Goal: Communication & Community: Ask a question

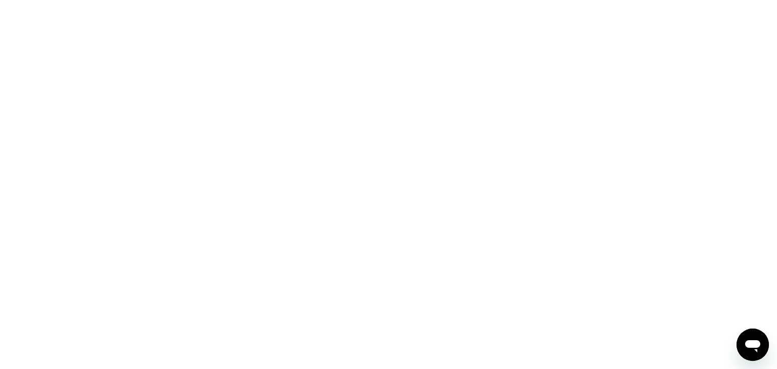
click at [320, 122] on div at bounding box center [388, 184] width 777 height 369
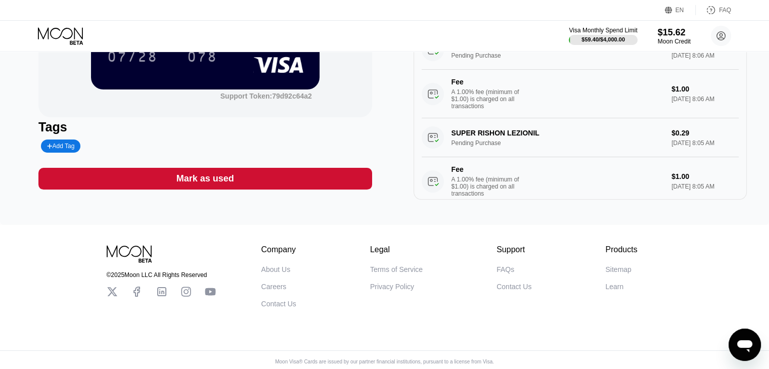
scroll to position [101, 0]
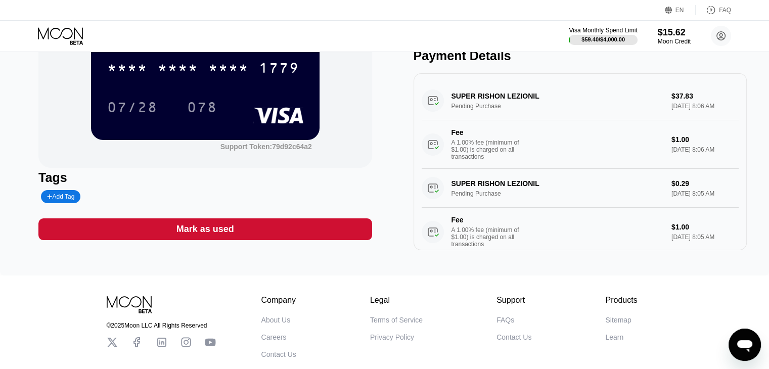
click at [540, 188] on div "SUPER RISHON LEZIONIL Pending Purchase $0.29 Aug 20, 2025 8:05 AM Fee A 1.00% f…" at bounding box center [580, 212] width 317 height 87
click at [489, 205] on div "SUPER RISHON LEZIONIL Pending Purchase $0.29 Aug 20, 2025 8:05 AM Fee A 1.00% f…" at bounding box center [580, 212] width 317 height 87
click at [464, 113] on div "SUPER RISHON LEZIONIL Pending Purchase $37.83 Aug 20, 2025 8:06 AM Fee A 1.00% …" at bounding box center [580, 124] width 317 height 87
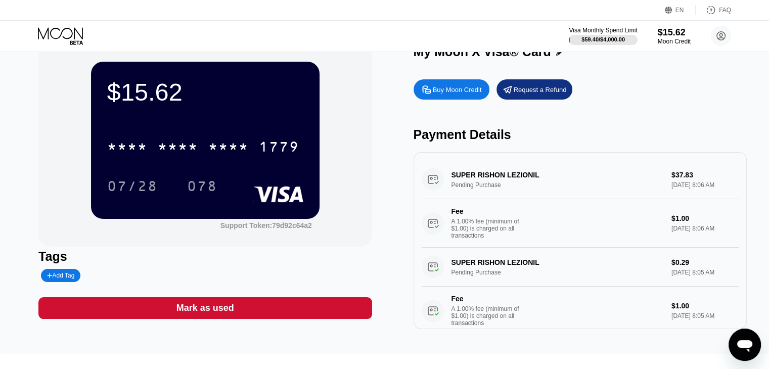
scroll to position [0, 0]
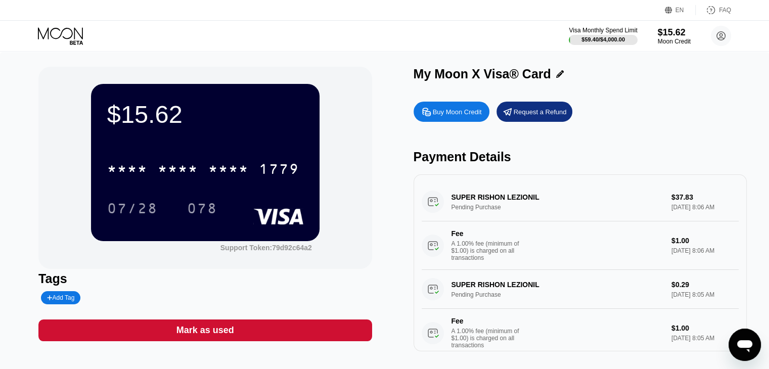
click at [467, 121] on div "Buy Moon Credit" at bounding box center [452, 112] width 76 height 20
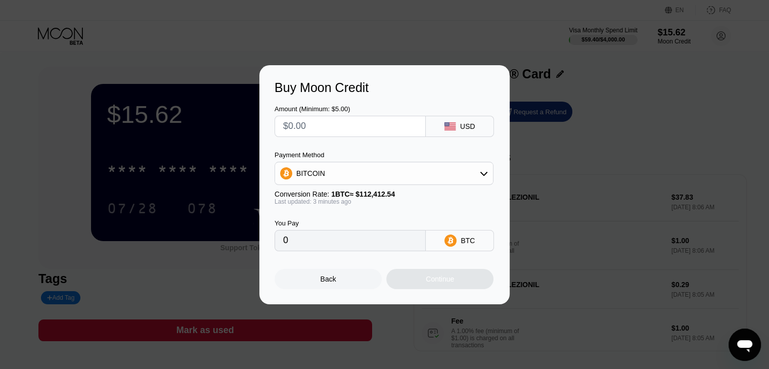
click at [376, 125] on input "text" at bounding box center [350, 126] width 134 height 20
type input "$90"
click at [374, 126] on input "$90" at bounding box center [350, 126] width 134 height 20
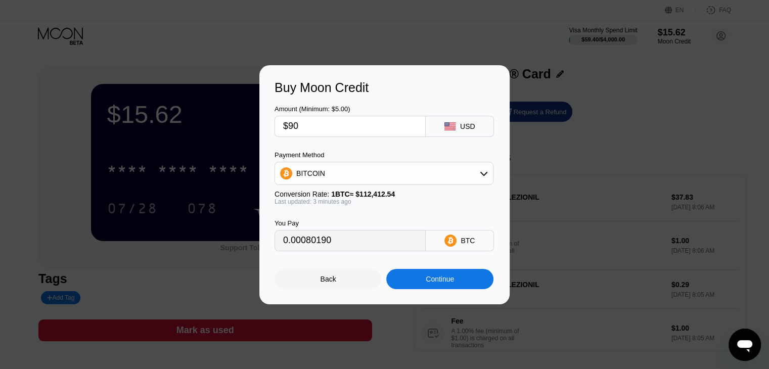
type input "0.00080190"
type input "$90"
click at [455, 286] on div "Continue" at bounding box center [439, 279] width 107 height 20
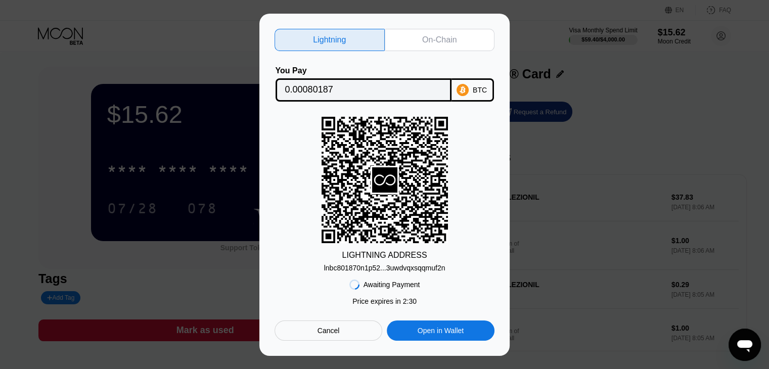
click at [442, 47] on div "On-Chain" at bounding box center [440, 40] width 110 height 22
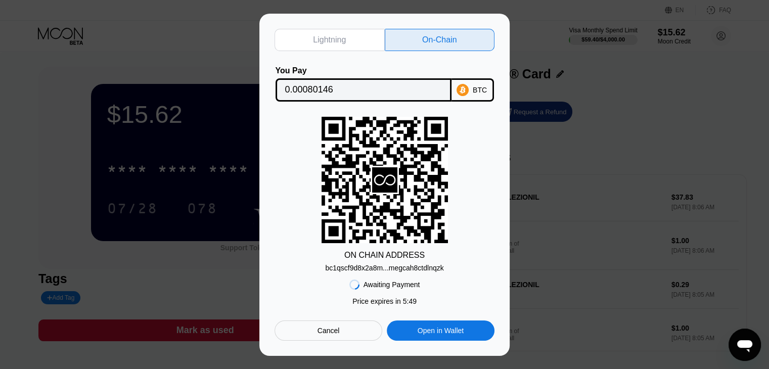
click at [486, 90] on div "BTC" at bounding box center [480, 90] width 14 height 8
click at [423, 270] on div "bc1qscf9d8x2a8m...megcah8ctdlnqzk" at bounding box center [384, 268] width 118 height 8
click at [467, 79] on div "BTC" at bounding box center [473, 89] width 42 height 23
click at [384, 178] on icon at bounding box center [385, 179] width 22 height 11
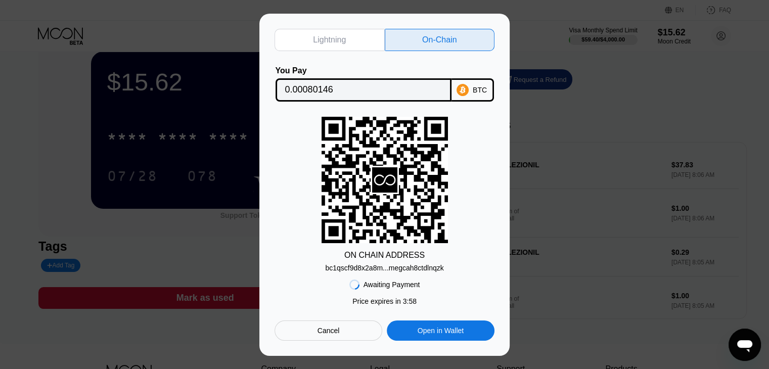
scroll to position [51, 0]
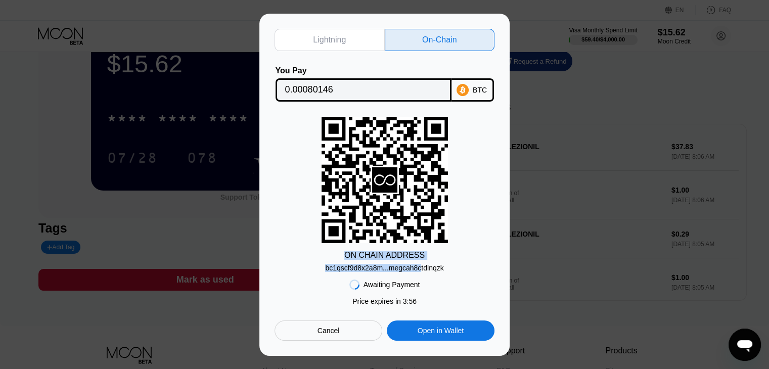
drag, startPoint x: 419, startPoint y: 270, endPoint x: 491, endPoint y: 221, distance: 87.0
click at [489, 221] on div "ON CHAIN ADDRESS bc1qscf9d8x2a8m...megcah8ctdlnqzk" at bounding box center [385, 194] width 220 height 155
click at [491, 221] on div "ON CHAIN ADDRESS bc1qscf9d8x2a8m...megcah8ctdlnqzk" at bounding box center [385, 194] width 220 height 155
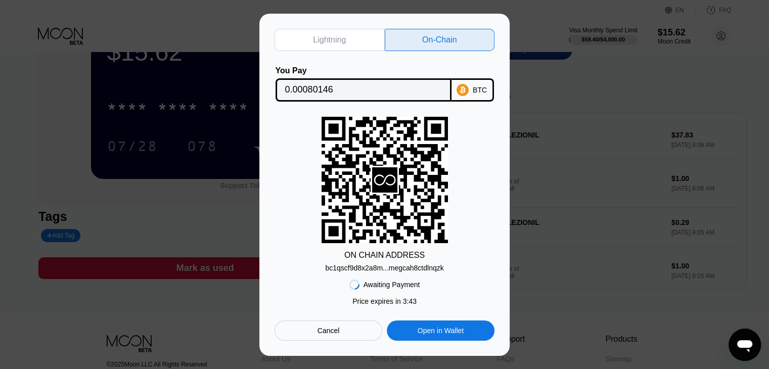
scroll to position [0, 0]
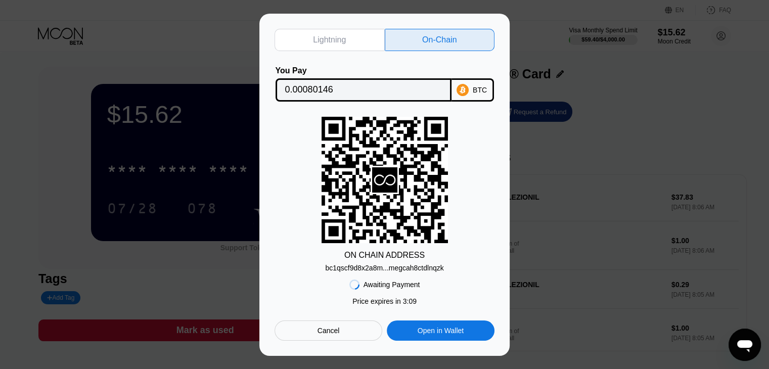
click at [472, 234] on div "ON CHAIN ADDRESS bc1qscf9d8x2a8m...megcah8ctdlnqzk" at bounding box center [385, 194] width 220 height 155
click at [437, 194] on rect at bounding box center [385, 180] width 126 height 126
click at [413, 295] on div "Awaiting Payment Price expires in 2 : 21 Price expires in 2 : 25 Cancel Open in…" at bounding box center [385, 306] width 220 height 69
click at [417, 244] on div "ON CHAIN ADDRESS bc1qscf9d8x2a8m...megcah8ctdlnqzk" at bounding box center [385, 194] width 220 height 155
drag, startPoint x: 390, startPoint y: 284, endPoint x: 405, endPoint y: 273, distance: 18.0
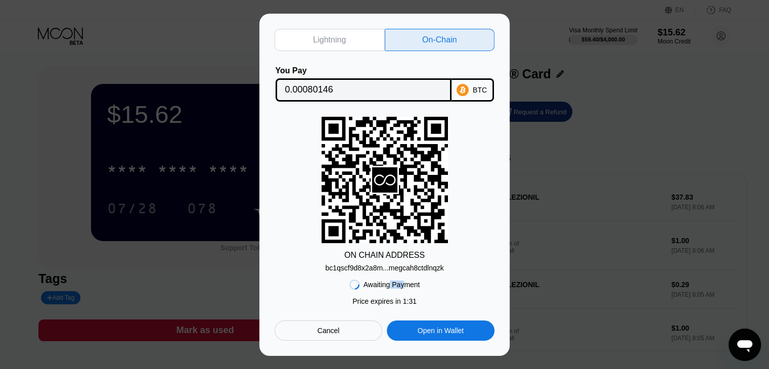
click at [405, 273] on div "Awaiting Payment Price expires in 2 : 21 Price expires in 1 : 31 Cancel Open in…" at bounding box center [385, 306] width 220 height 69
click at [419, 291] on div "Awaiting Payment Price expires in 2 : 21 Price expires in 1 : 08 Cancel Open in…" at bounding box center [385, 306] width 220 height 69
click at [326, 295] on div "Awaiting Payment Price expires in 2 : 21 Price expires in 1 : 06 Cancel Open in…" at bounding box center [385, 306] width 220 height 69
click at [332, 286] on div "Awaiting Payment Price expires in 2 : 21 Price expires in 1 : 05 Cancel Open in…" at bounding box center [385, 306] width 220 height 69
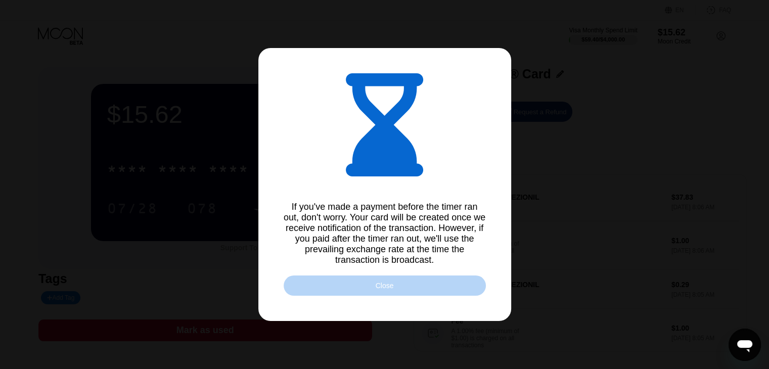
click at [395, 288] on div "Close" at bounding box center [385, 286] width 202 height 20
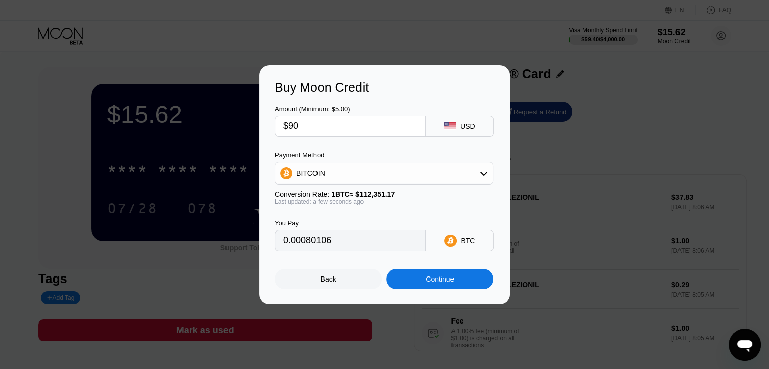
click at [658, 94] on div "Buy Moon Credit Amount (Minimum: $5.00) $90 USD Payment Method BITCOIN Conversi…" at bounding box center [384, 184] width 769 height 239
click at [662, 252] on div "Buy Moon Credit Amount (Minimum: $5.00) $90 USD Payment Method BITCOIN Conversi…" at bounding box center [384, 184] width 769 height 239
type input "0.00080143"
click at [607, 158] on div "Buy Moon Credit Amount (Minimum: $5.00) $90 USD Payment Method BITCOIN Conversi…" at bounding box center [384, 184] width 769 height 239
click at [319, 288] on div "Back" at bounding box center [328, 279] width 107 height 20
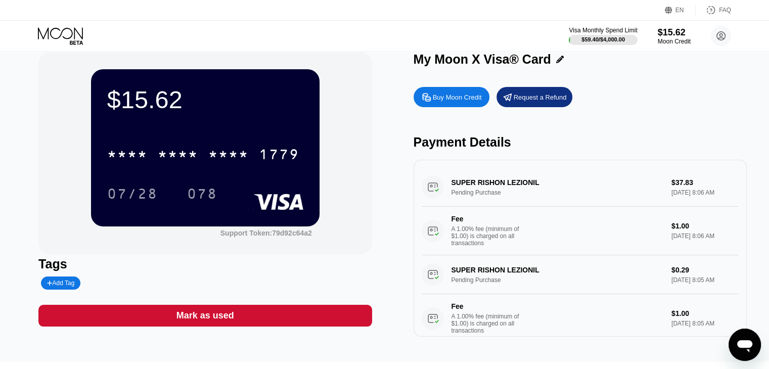
click at [648, 112] on div "Buy Moon Credit Request a Refund Payment Details SUPER RISHON LEZIONIL Pending …" at bounding box center [580, 209] width 333 height 255
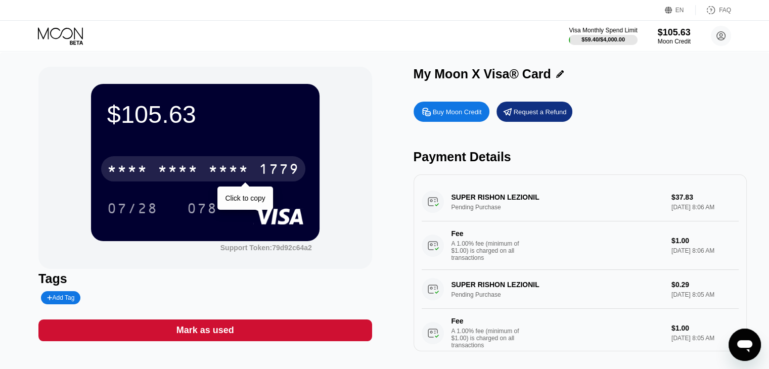
click at [225, 158] on div "* * * * * * * * * * * * 1779" at bounding box center [203, 168] width 204 height 25
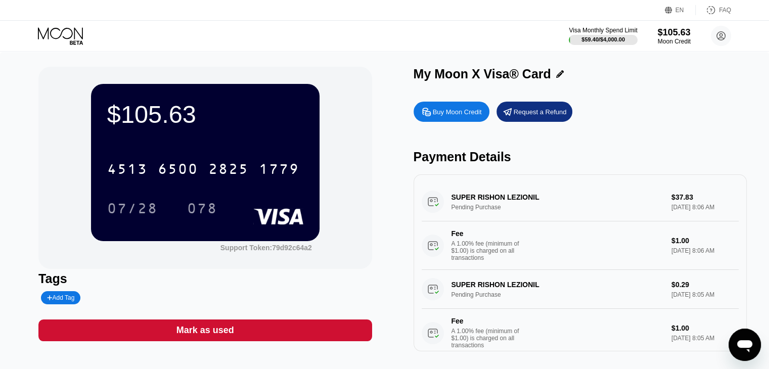
click at [498, 367] on div "$105.63 4513 6500 2825 1779 07/28 078 Support Token: 79d92c64a2 Tags Add Tag Ma…" at bounding box center [384, 214] width 769 height 325
click at [380, 47] on div "Visa Monthly Spend Limit $59.40 / $4,000.00 $105.63 Moon Credit Sean Avidar hex…" at bounding box center [384, 36] width 769 height 30
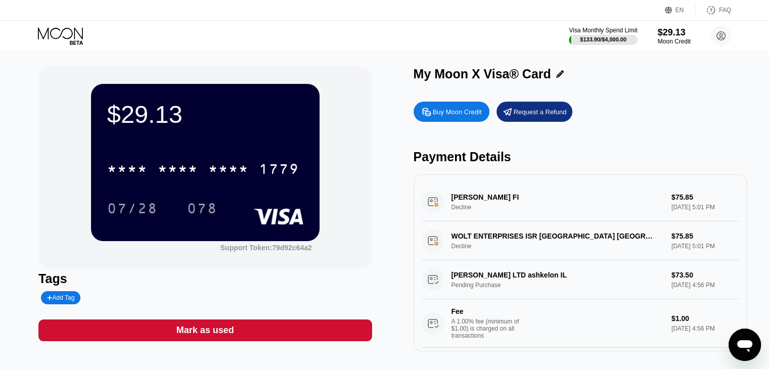
click at [607, 204] on div "Wolt Wolt FI Decline $75.85 Aug 20, 2025 5:01 PM" at bounding box center [580, 202] width 317 height 39
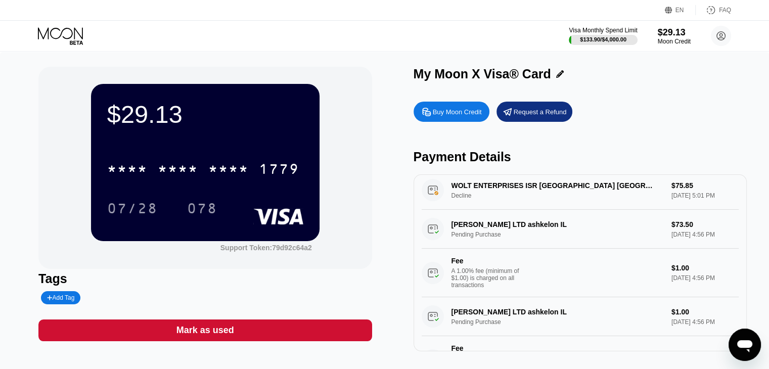
click at [510, 231] on div "SHIR FRANCO LTD ashkelon IL Pending Purchase $73.50 Aug 20, 2025 4:56 PM Fee A …" at bounding box center [580, 253] width 317 height 87
click at [479, 265] on div "Fee" at bounding box center [487, 261] width 71 height 8
click at [503, 237] on div "[PERSON_NAME] LTD ashkelon IL Pending Purchase $73.50 [DATE] 4:56 PM Fee A 1.00…" at bounding box center [580, 253] width 317 height 87
click at [511, 226] on div "[PERSON_NAME] LTD ashkelon IL Pending Purchase $73.50 [DATE] 4:56 PM Fee A 1.00…" at bounding box center [580, 253] width 317 height 87
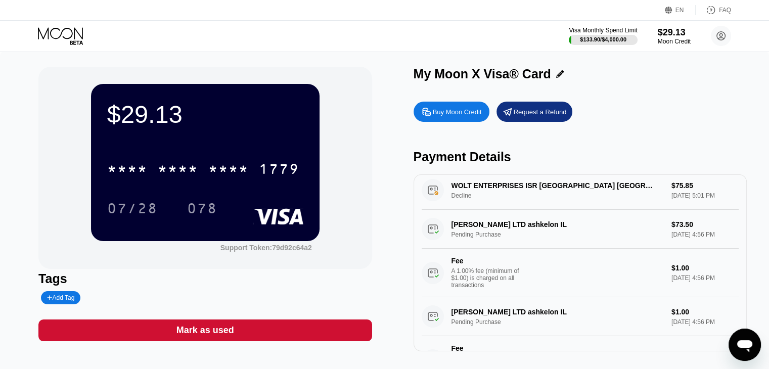
click at [665, 227] on div "[PERSON_NAME] LTD ashkelon IL Pending Purchase $73.50 [DATE] 4:56 PM Fee A 1.00…" at bounding box center [580, 253] width 317 height 87
click at [671, 228] on div "[PERSON_NAME] LTD ashkelon IL Pending Purchase $73.50 [DATE] 4:56 PM Fee A 1.00…" at bounding box center [580, 253] width 317 height 87
click at [693, 242] on div "[PERSON_NAME] LTD ashkelon IL Pending Purchase $73.50 [DATE] 4:56 PM Fee A 1.00…" at bounding box center [580, 253] width 317 height 87
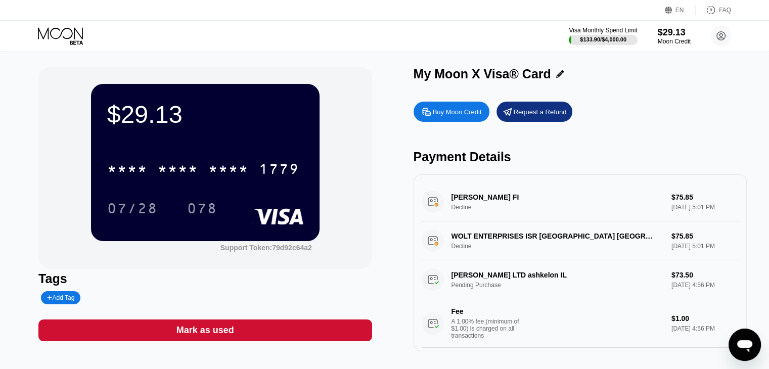
click at [695, 83] on div "My Moon X Visa® Card" at bounding box center [580, 77] width 333 height 20
click at [692, 215] on div "Wolt Wolt FI Decline $75.85 Aug 20, 2025 5:01 PM" at bounding box center [580, 202] width 317 height 39
click at [510, 48] on div "Visa Monthly Spend Limit $133.90 / $4,000.00 $29.13 Moon Credit Sean Avidar hex…" at bounding box center [384, 36] width 769 height 30
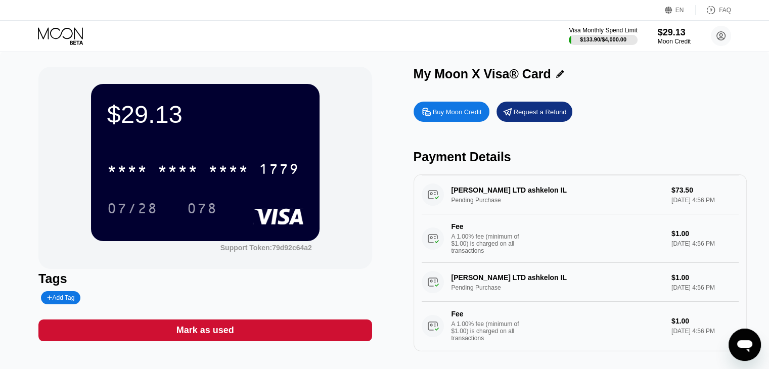
scroll to position [101, 0]
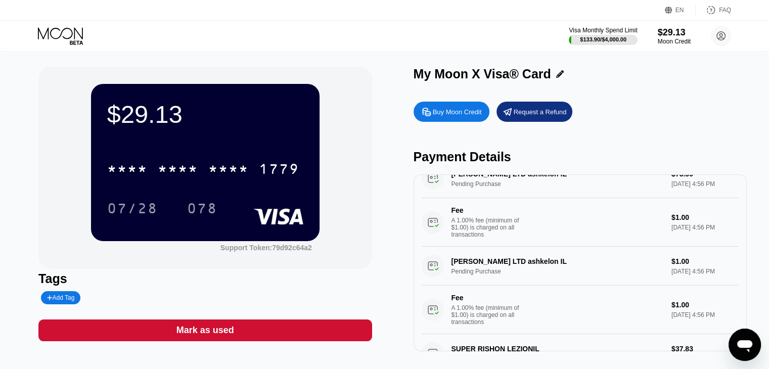
click at [595, 192] on div "[PERSON_NAME] LTD ashkelon IL Pending Purchase $73.50 [DATE] 4:56 PM Fee A 1.00…" at bounding box center [580, 202] width 317 height 87
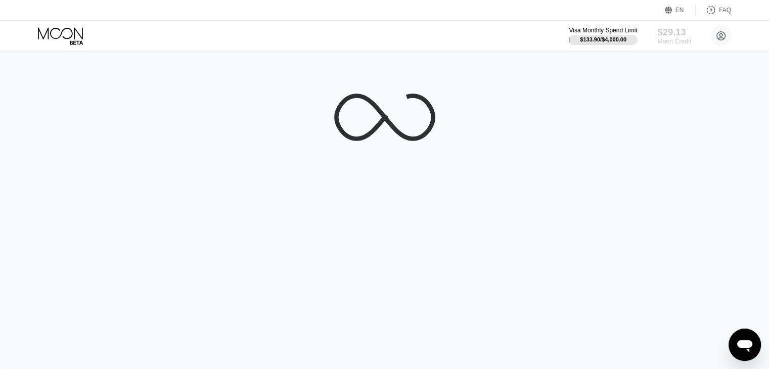
click at [670, 27] on div "$29.13" at bounding box center [674, 32] width 34 height 11
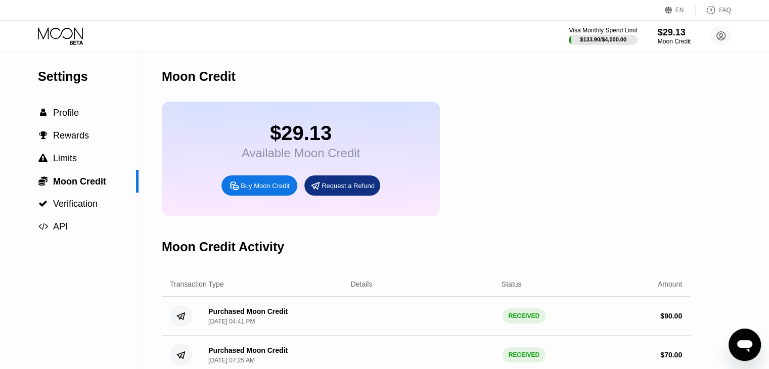
click at [64, 41] on icon at bounding box center [61, 36] width 47 height 18
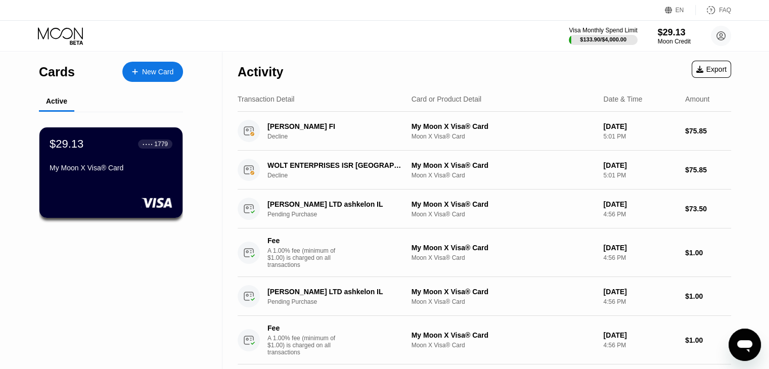
click at [434, 57] on div "Activity Export" at bounding box center [485, 69] width 494 height 35
click at [672, 219] on div "SHIR FRANCO LTD ashkelon IL Pending Purchase My Moon X Visa® Card Moon X Visa® …" at bounding box center [485, 209] width 494 height 39
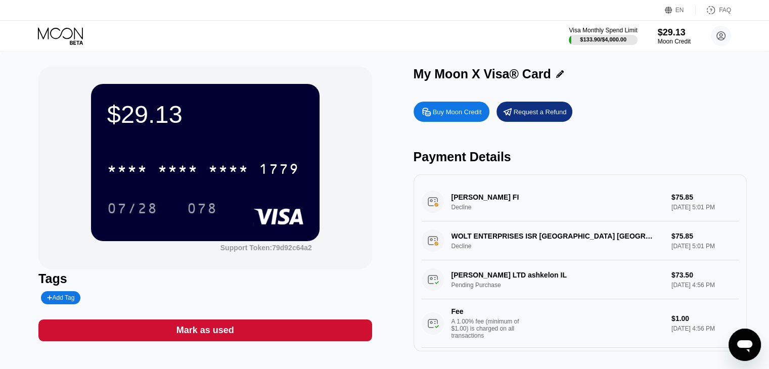
click at [744, 339] on icon "Open messaging window" at bounding box center [745, 345] width 18 height 18
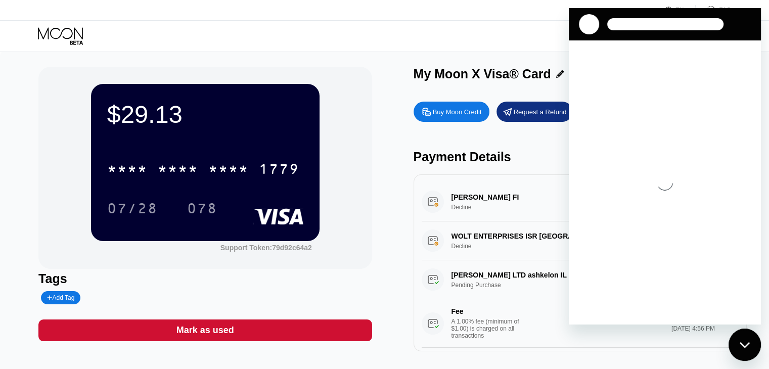
click at [537, 26] on div "Visa Monthly Spend Limit $133.90 / $4,000.00 $29.13 Moon Credit Sean Avidar hex…" at bounding box center [384, 36] width 769 height 30
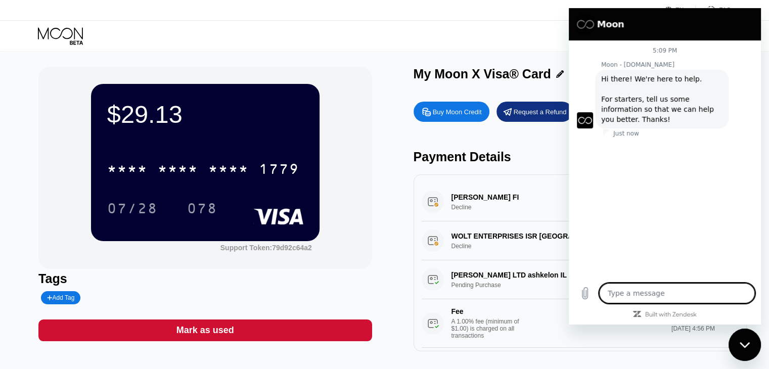
type textarea "x"
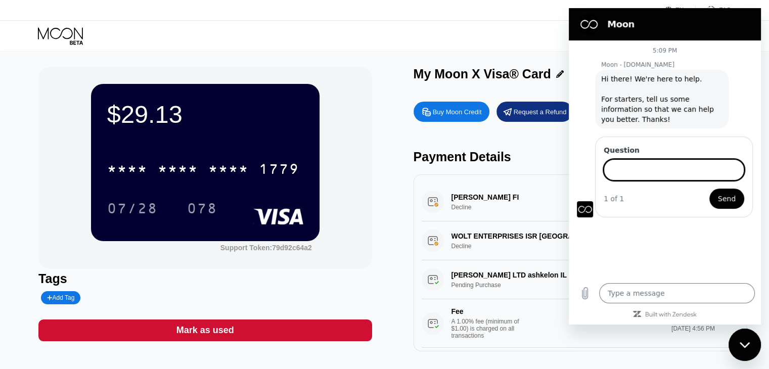
click at [650, 172] on input "Question" at bounding box center [674, 169] width 141 height 21
type input "I tried to place an order and the amount was taken from the card, however the m…"
click at [710, 189] on button "Send" at bounding box center [727, 199] width 35 height 20
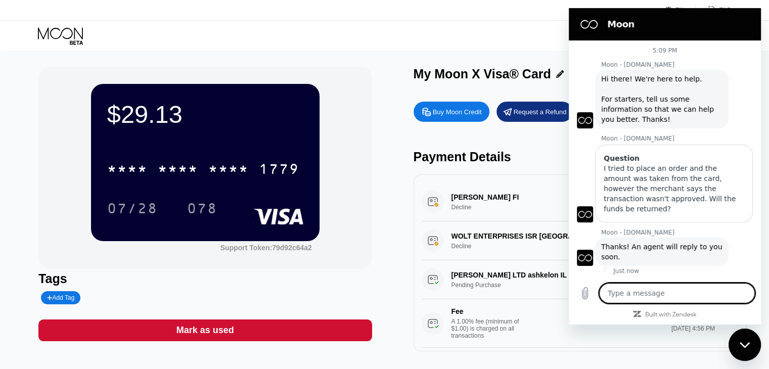
scroll to position [51, 0]
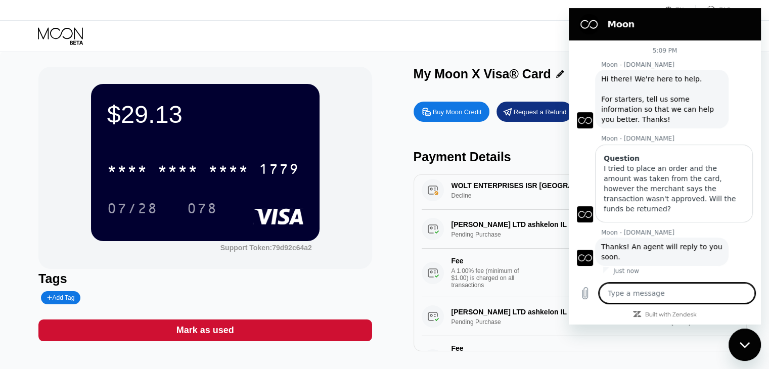
click at [434, 224] on div "SHIR FRANCO LTD ashkelon IL Pending Purchase $73.50 Aug 20, 2025 4:56 PM Fee A …" at bounding box center [580, 253] width 317 height 87
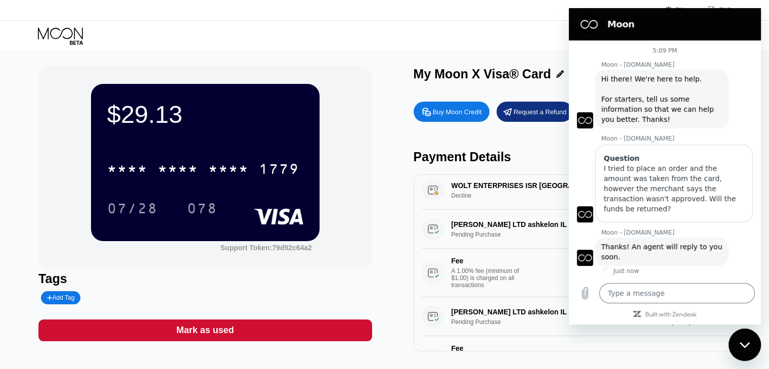
click at [481, 56] on div "$29.13 * * * * * * * * * * * * 1779 07/28 078 Support Token: 79d92c64a2 Tags Ad…" at bounding box center [384, 214] width 769 height 325
click at [492, 53] on div "$29.13 * * * * * * * * * * * * 1779 07/28 078 Support Token: 79d92c64a2 Tags Ad…" at bounding box center [384, 214] width 769 height 325
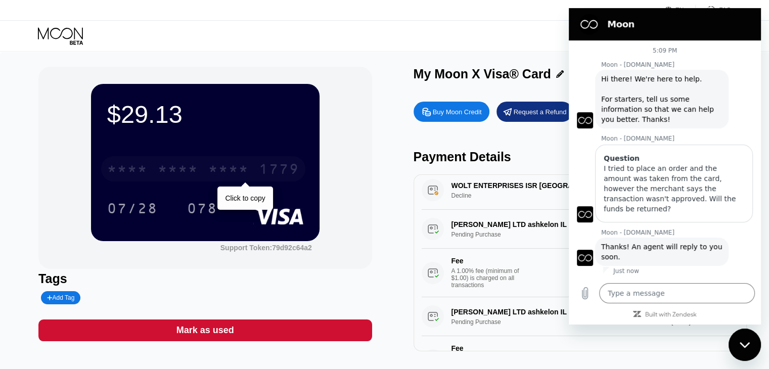
click at [147, 170] on div "* * * *" at bounding box center [127, 170] width 40 height 16
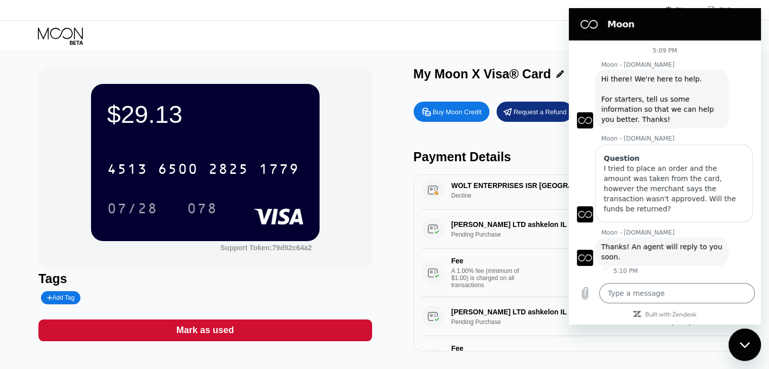
type textarea "x"
click at [288, 75] on div "$29.13 4513 6500 2825 1779 07/28 078 Support Token: 79d92c64a2" at bounding box center [204, 168] width 333 height 202
click at [524, 52] on div "$29.13 4513 6500 2825 1779 07/28 078 Support Token: 79d92c64a2 Tags Add Tag Mar…" at bounding box center [384, 214] width 769 height 325
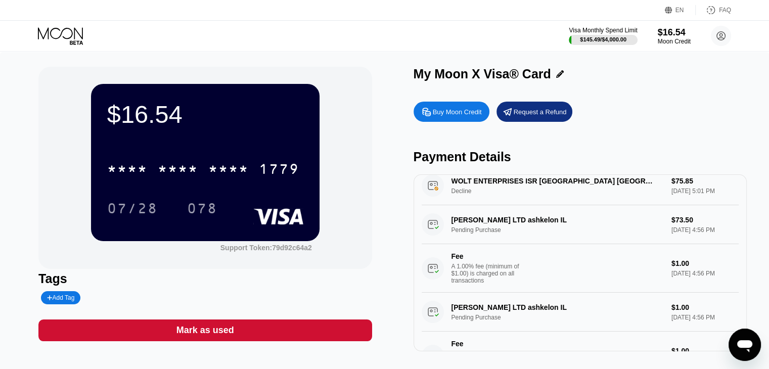
scroll to position [152, 0]
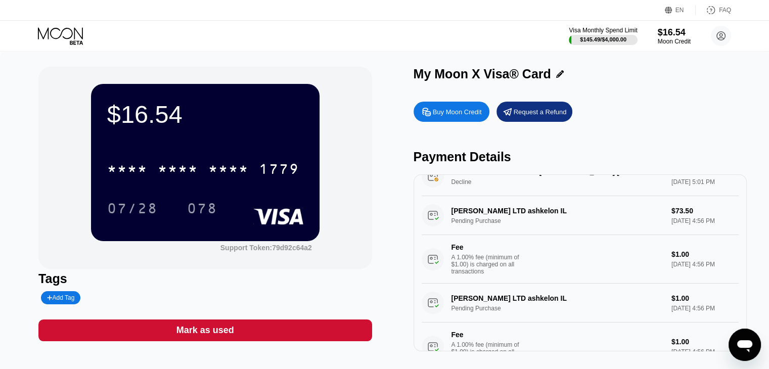
click at [520, 225] on div "SHIR FRANCO LTD ashkelon IL Pending Purchase $73.50 Aug 20, 2025 4:56 PM Fee A …" at bounding box center [580, 239] width 317 height 87
click at [461, 215] on div "SHIR FRANCO LTD ashkelon IL Pending Purchase $73.50 Aug 20, 2025 4:56 PM Fee A …" at bounding box center [580, 239] width 317 height 87
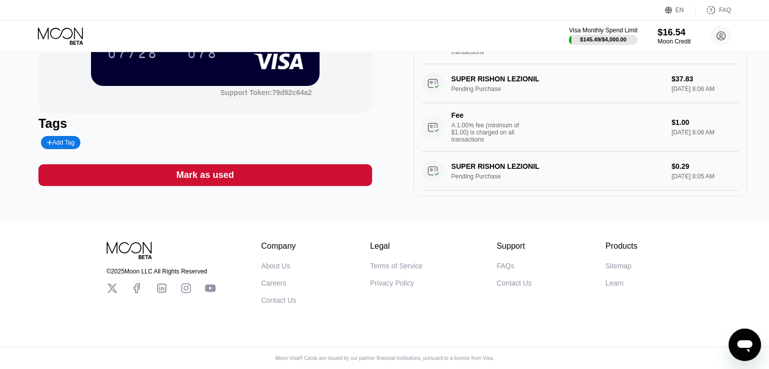
scroll to position [166, 0]
click at [755, 343] on div "Open messaging window" at bounding box center [745, 345] width 30 height 30
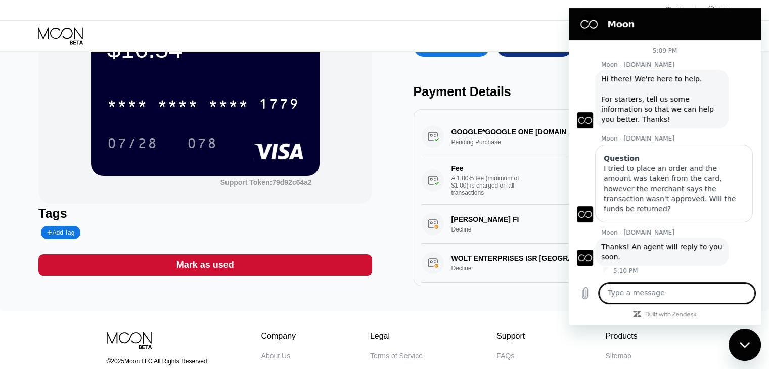
scroll to position [0, 0]
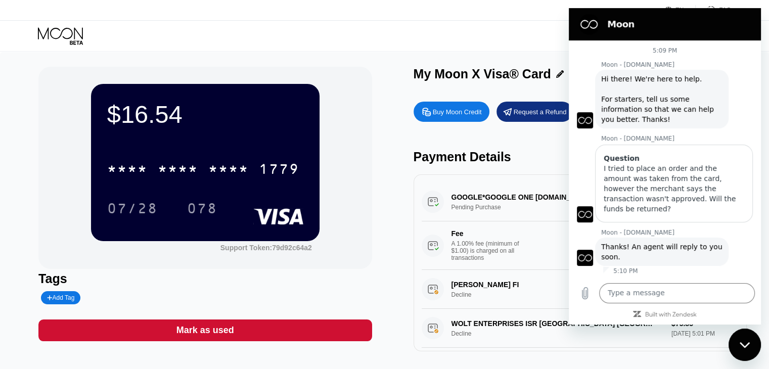
click at [376, 278] on div "$16.54 * * * * * * * * * * * * 1779 07/28 078 Support Token: 79d92c64a2 Tags Ad…" at bounding box center [384, 209] width 692 height 285
click at [518, 37] on div "Visa Monthly Spend Limit $145.49 / $4,000.00 $16.54 Moon Credit Sean Avidar hex…" at bounding box center [384, 36] width 769 height 30
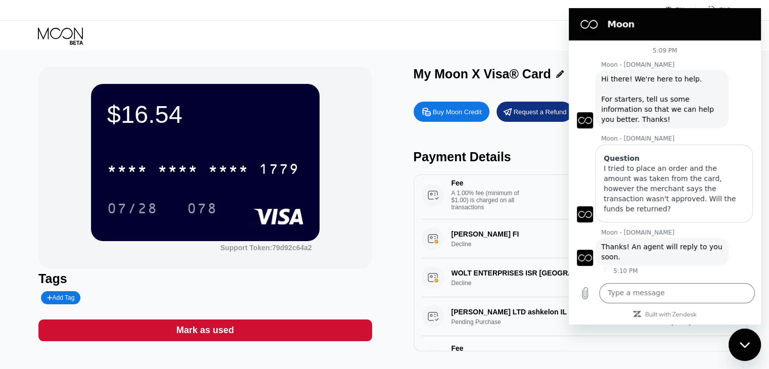
scroll to position [101, 0]
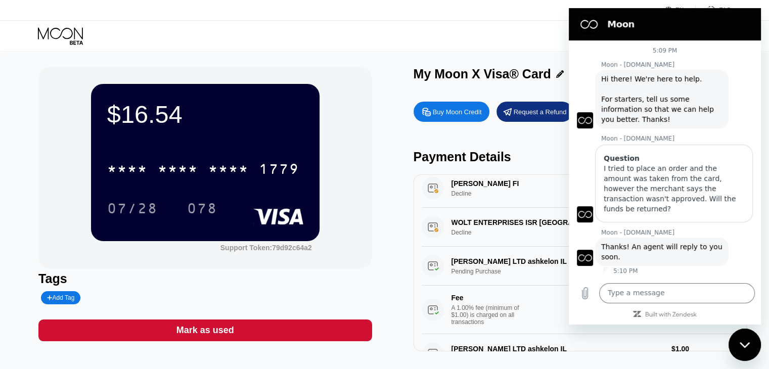
click at [371, 202] on div "$16.54 * * * * * * * * * * * * 1779 07/28 078 Support Token: 79d92c64a2" at bounding box center [204, 168] width 333 height 202
click at [738, 334] on div "Close messaging window" at bounding box center [745, 345] width 30 height 30
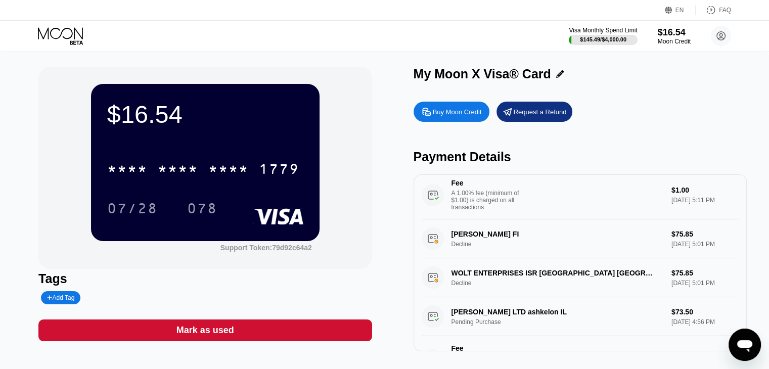
scroll to position [101, 0]
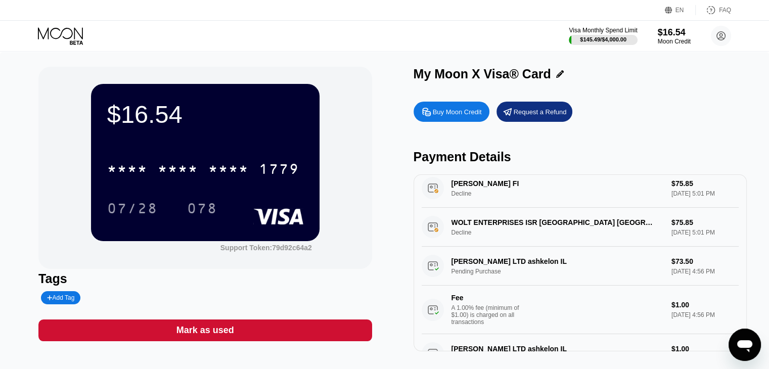
click at [738, 340] on icon "Open messaging window" at bounding box center [745, 345] width 18 height 18
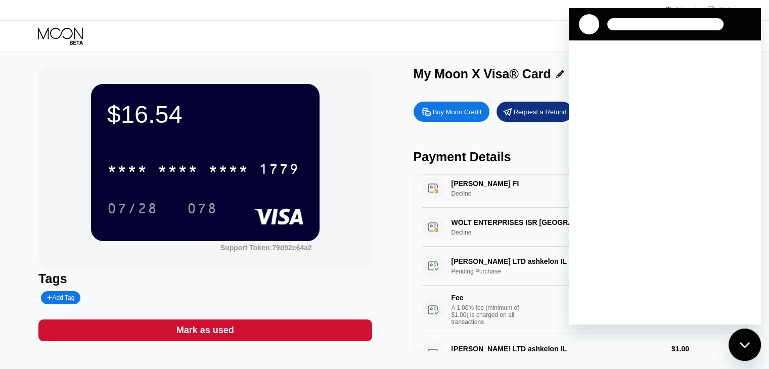
scroll to position [0, 0]
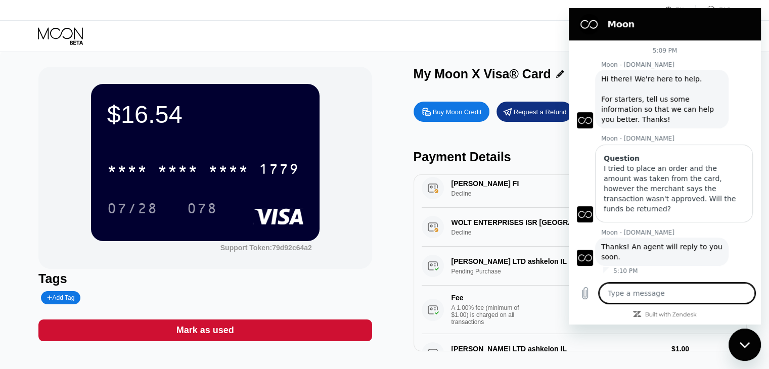
click at [659, 245] on div "Moon - [DOMAIN_NAME] says: Thanks! An agent will reply to you soon." at bounding box center [662, 252] width 134 height 28
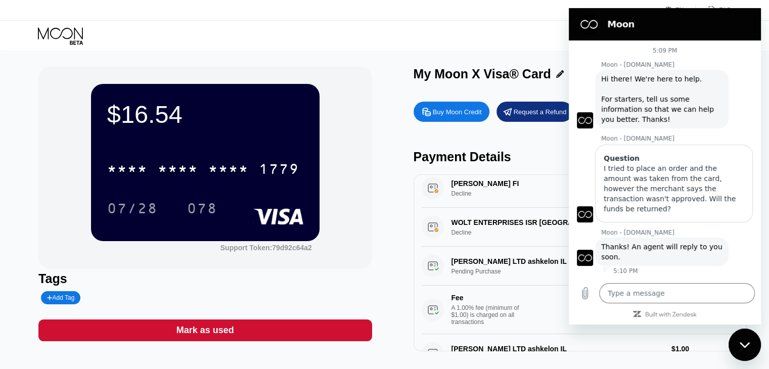
click at [703, 267] on div "5:10 PM" at bounding box center [682, 271] width 158 height 8
click at [741, 342] on icon "Close messaging window" at bounding box center [745, 345] width 11 height 7
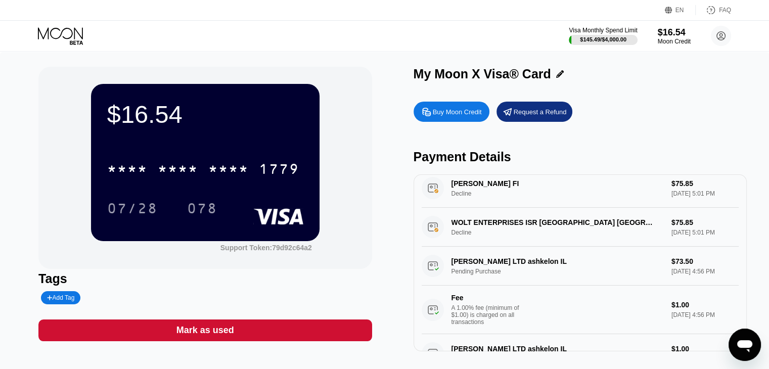
click at [582, 234] on div "WOLT ENTERPRISES ISR [GEOGRAPHIC_DATA] [GEOGRAPHIC_DATA] Decline $75.85 [DATE] …" at bounding box center [580, 227] width 317 height 39
click at [750, 346] on icon "Open messaging window" at bounding box center [744, 346] width 15 height 12
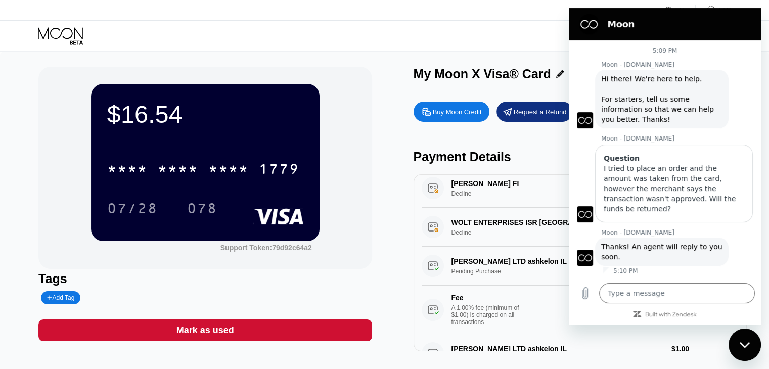
click at [749, 342] on icon "Close messaging window" at bounding box center [745, 345] width 11 height 7
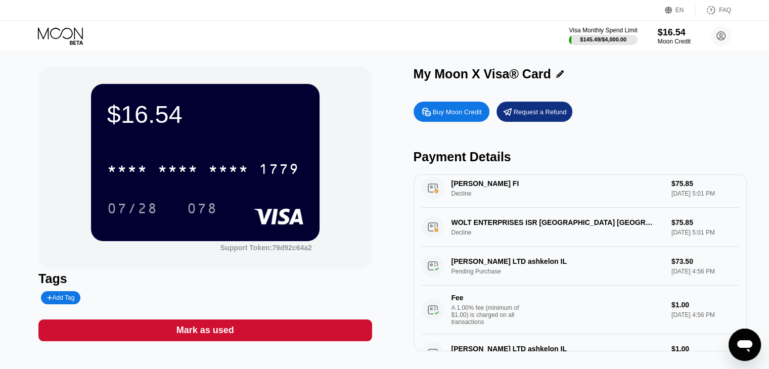
scroll to position [101, 0]
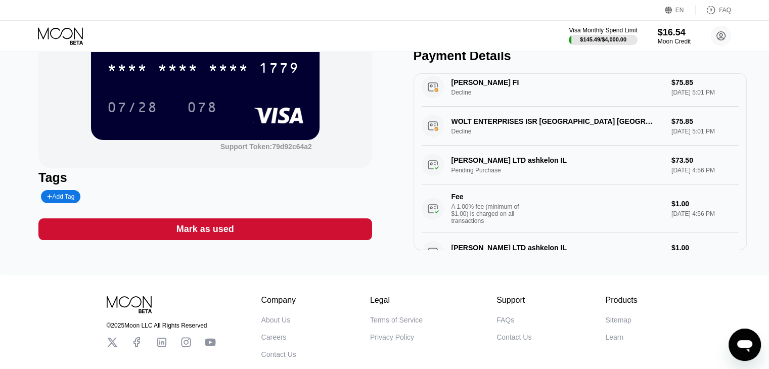
click at [757, 341] on div "Open messaging window" at bounding box center [745, 345] width 30 height 30
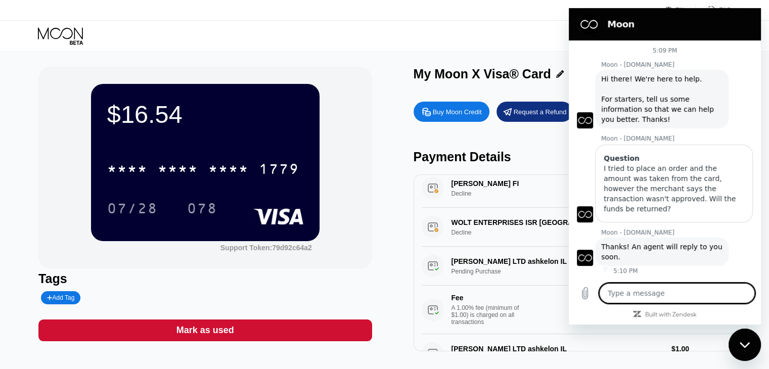
scroll to position [0, 0]
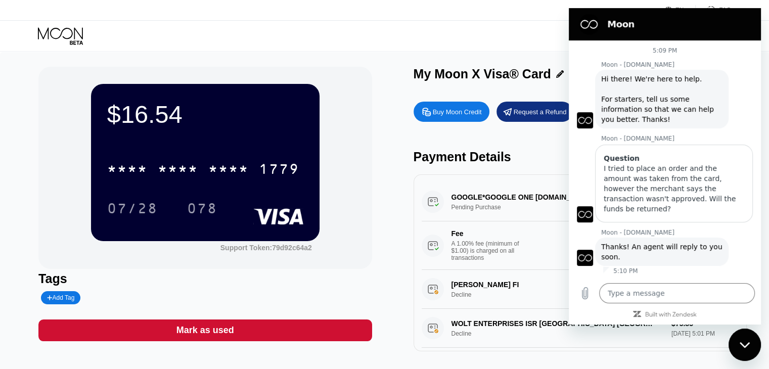
click at [490, 27] on div "Visa Monthly Spend Limit $145.49 / $4,000.00 $16.54 Moon Credit [PERSON_NAME] […" at bounding box center [384, 36] width 769 height 30
click at [748, 344] on icon "Close messaging window" at bounding box center [744, 345] width 10 height 6
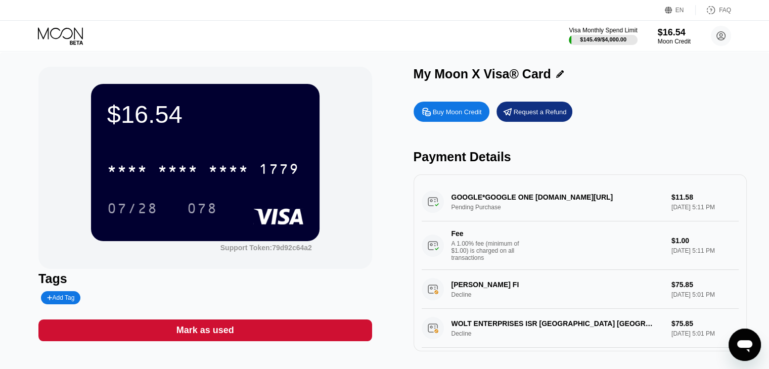
click at [657, 117] on div "Buy Moon Credit Request a Refund" at bounding box center [580, 112] width 333 height 20
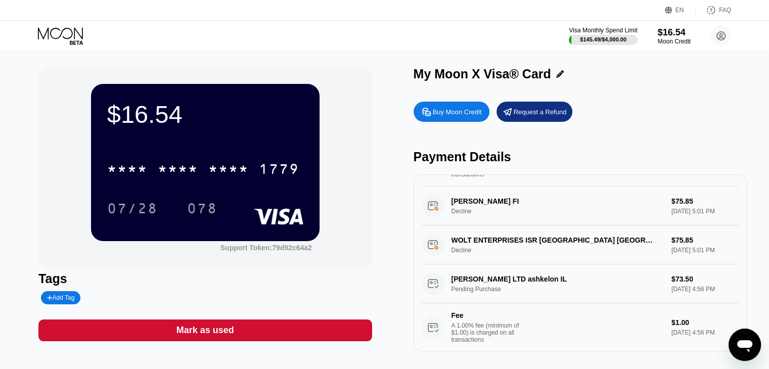
scroll to position [101, 0]
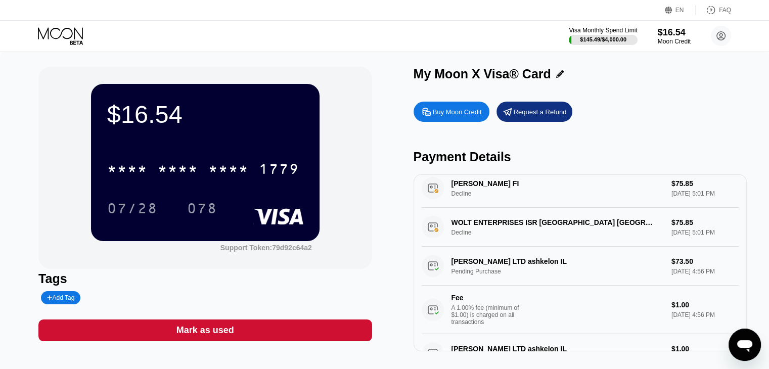
click at [744, 351] on icon "Open messaging window" at bounding box center [745, 345] width 18 height 18
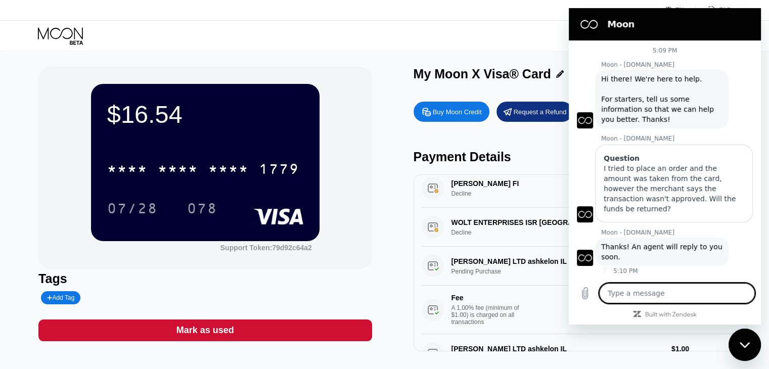
scroll to position [0, 0]
click at [744, 351] on div "Close messaging window" at bounding box center [745, 345] width 30 height 30
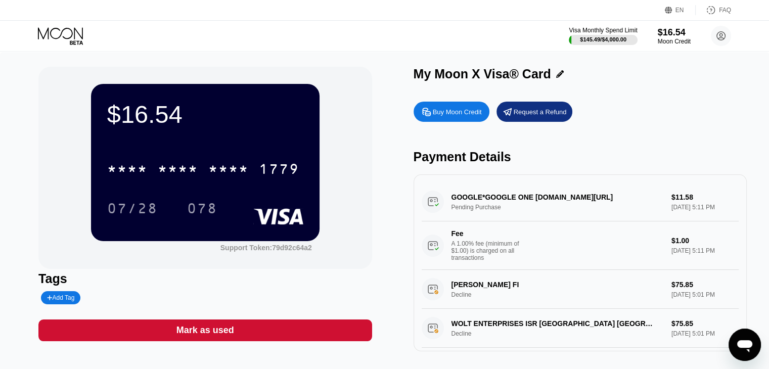
type textarea "x"
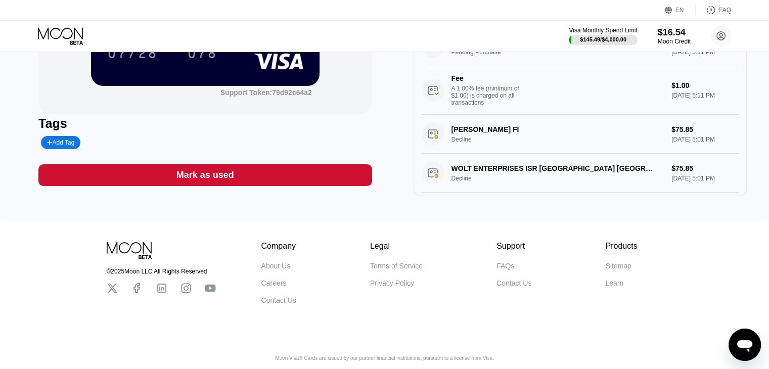
click at [113, 286] on icon at bounding box center [112, 288] width 10 height 9
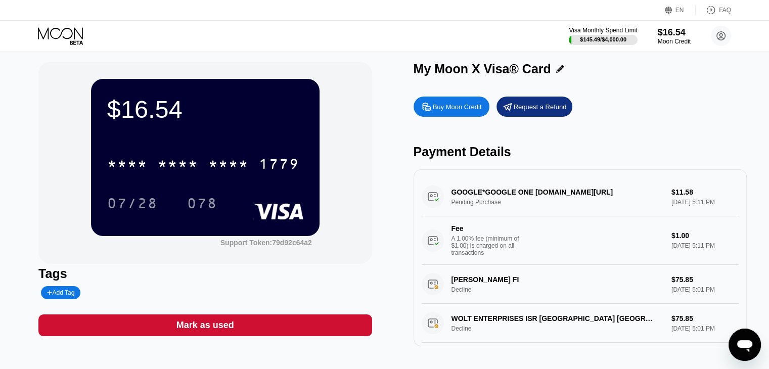
scroll to position [0, 0]
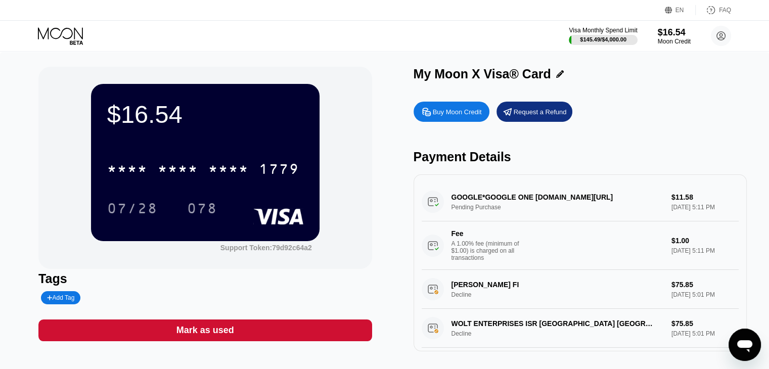
click at [647, 126] on div "Buy Moon Credit Request a Refund Payment Details GOOGLE*GOOGLE ONE G.CO/HELPPAY…" at bounding box center [580, 224] width 333 height 255
click at [707, 134] on div "Buy Moon Credit Request a Refund Payment Details GOOGLE*GOOGLE ONE G.CO/HELPPAY…" at bounding box center [580, 224] width 333 height 255
click at [641, 146] on div "Buy Moon Credit Request a Refund Payment Details GOOGLE*GOOGLE ONE G.CO/HELPPAY…" at bounding box center [580, 224] width 333 height 255
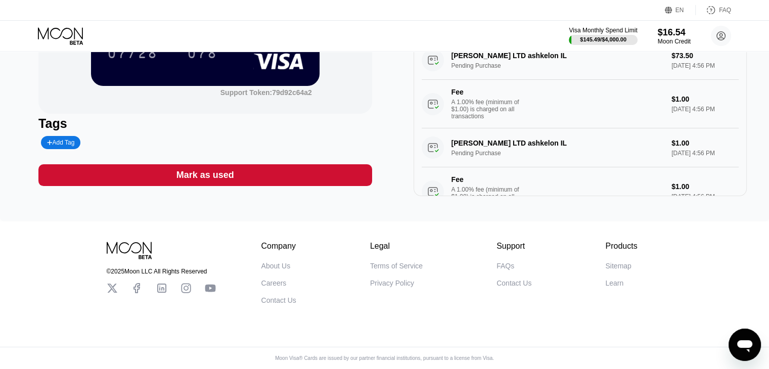
scroll to position [166, 0]
drag, startPoint x: 419, startPoint y: 357, endPoint x: 506, endPoint y: 359, distance: 86.5
click at [506, 359] on div "Moon Visa® Cards are issued by our partner financial institutions, pursuant to …" at bounding box center [384, 363] width 769 height 14
click at [518, 360] on div "Moon Visa® Cards are issued by our partner financial institutions, pursuant to …" at bounding box center [384, 363] width 769 height 14
click at [475, 356] on div "Moon Visa® Cards are issued by our partner financial institutions, pursuant to …" at bounding box center [384, 359] width 235 height 6
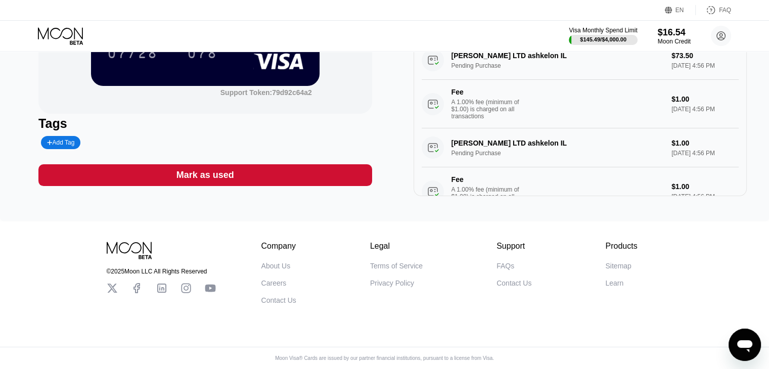
type textarea "x"
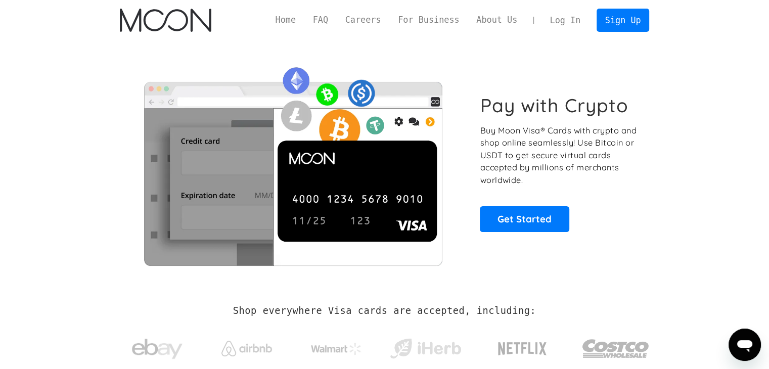
click at [570, 17] on link "Log In" at bounding box center [566, 20] width 48 height 22
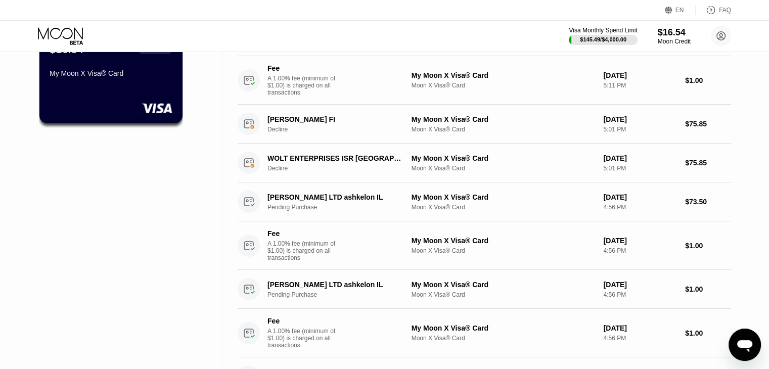
scroll to position [101, 0]
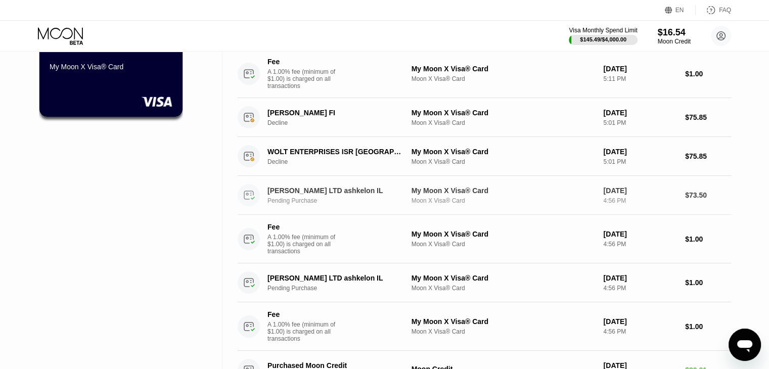
click at [274, 192] on div "[PERSON_NAME] LTD ashkelon IL" at bounding box center [337, 191] width 139 height 8
